Goal: Navigation & Orientation: Find specific page/section

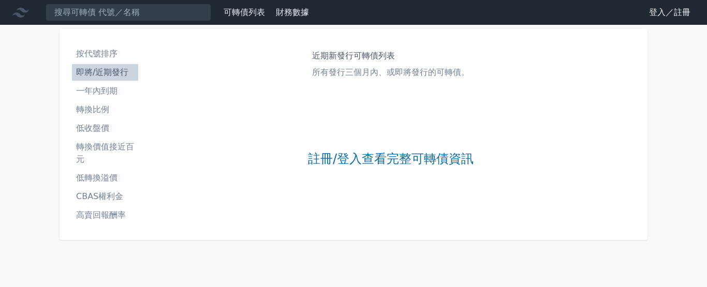
click at [655, 12] on link "登入／註冊" at bounding box center [670, 12] width 58 height 17
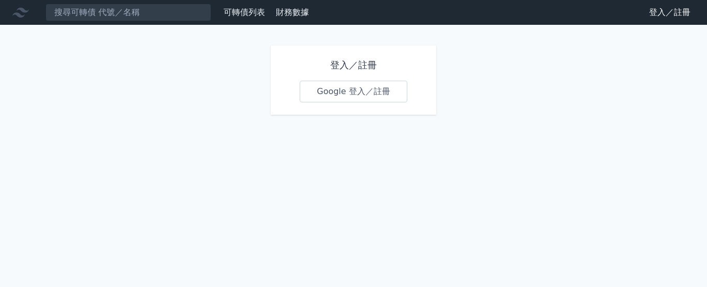
click at [356, 92] on link "Google 登入／註冊" at bounding box center [354, 92] width 108 height 22
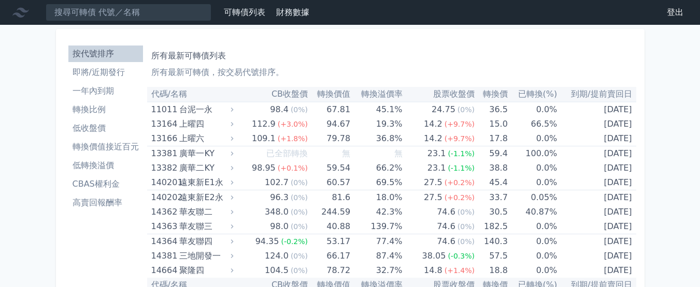
click at [105, 74] on li "即將/近期發行" at bounding box center [105, 72] width 75 height 12
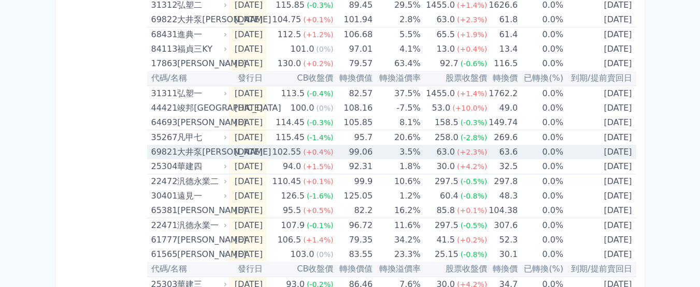
scroll to position [259, 0]
